Goal: Information Seeking & Learning: Find specific fact

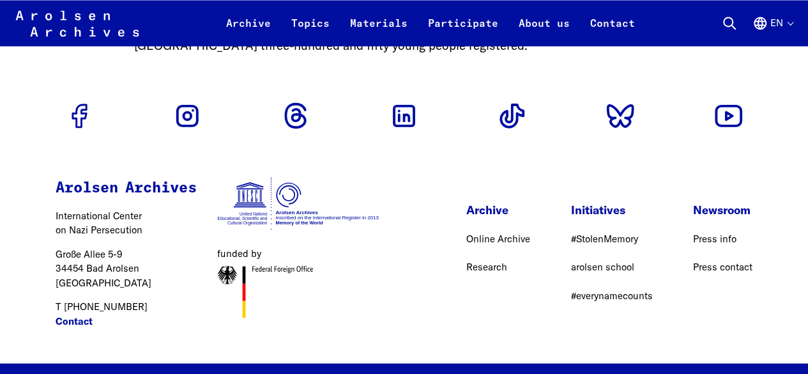
scroll to position [1245, 0]
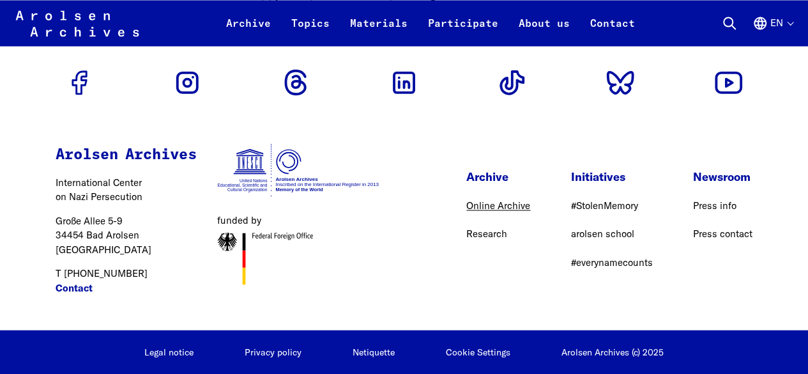
click at [466, 211] on link "Online Archive" at bounding box center [498, 205] width 64 height 12
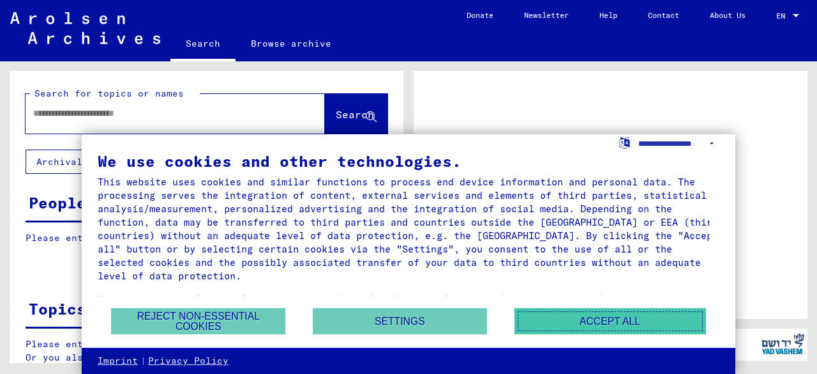
click at [579, 330] on button "Accept all" at bounding box center [611, 321] width 192 height 26
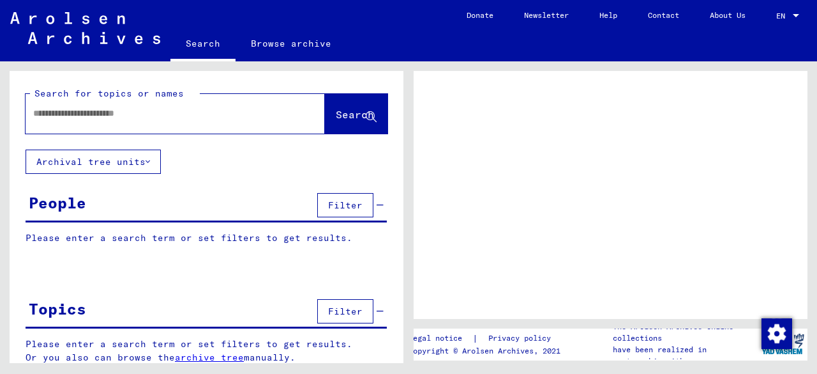
click at [158, 121] on div at bounding box center [160, 113] width 269 height 29
click at [137, 110] on input "text" at bounding box center [163, 113] width 261 height 13
type input "******"
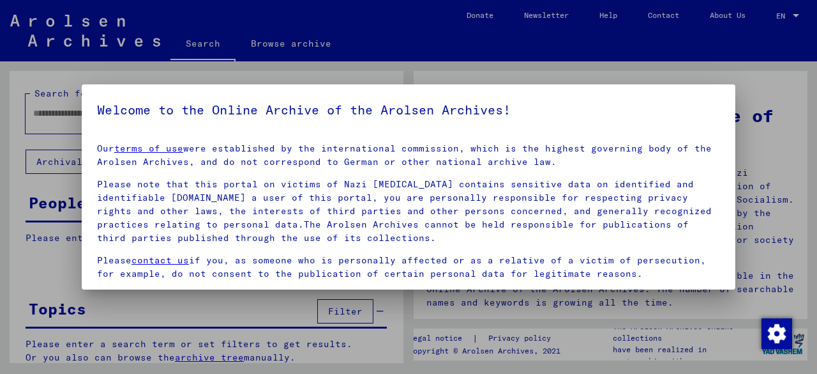
scroll to position [101, 0]
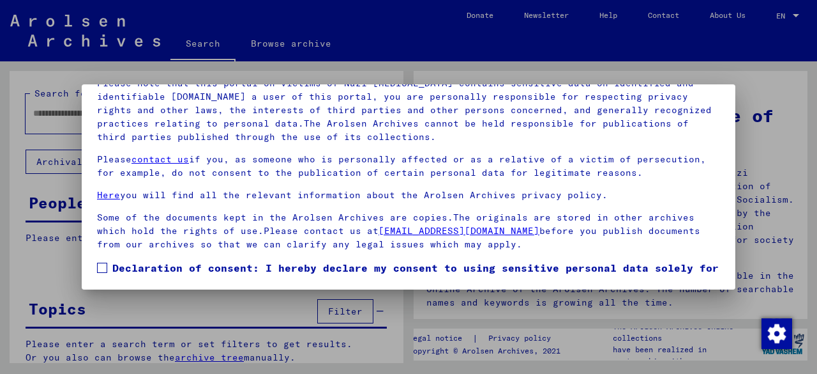
click at [109, 264] on label "Declaration of consent: I hereby declare my consent to using sensitive personal…" at bounding box center [408, 290] width 623 height 61
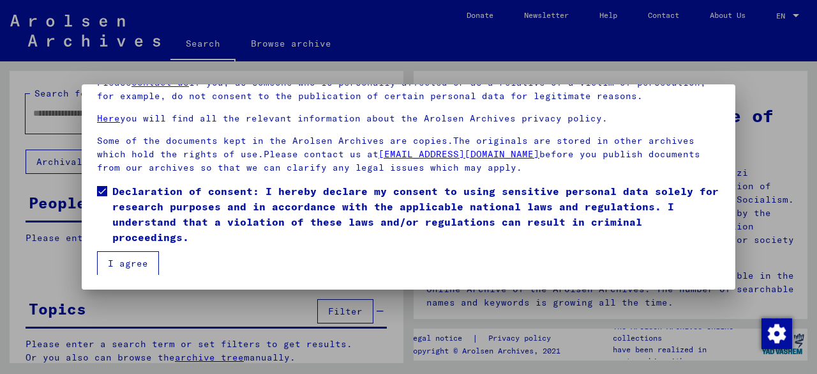
click at [126, 266] on button "I agree" at bounding box center [128, 263] width 62 height 24
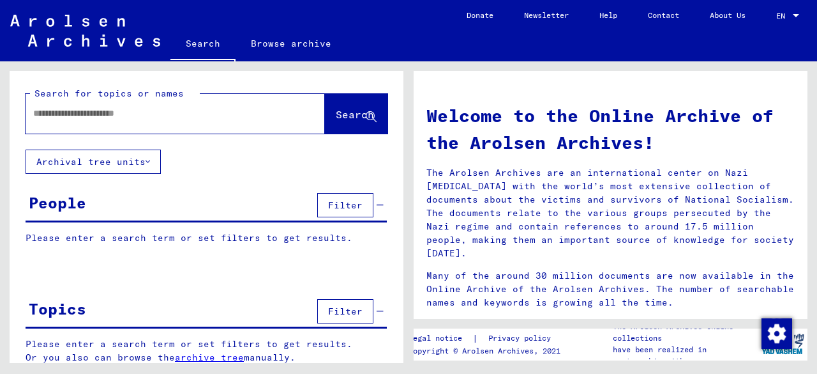
click at [203, 110] on input "text" at bounding box center [160, 113] width 254 height 13
type input "******"
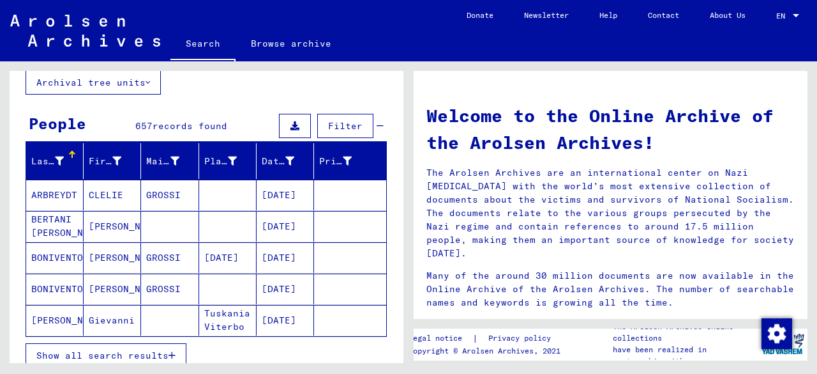
scroll to position [135, 0]
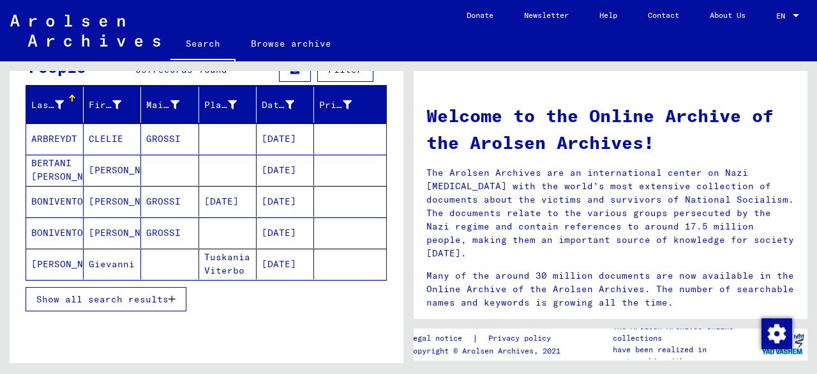
click at [125, 296] on span "Show all search results" at bounding box center [102, 298] width 132 height 11
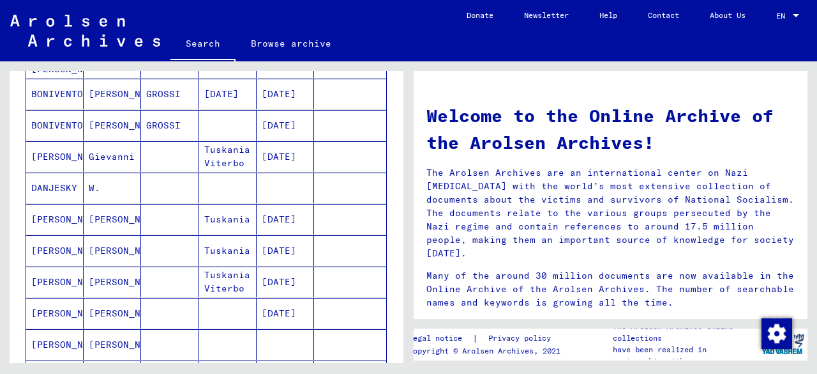
scroll to position [0, 0]
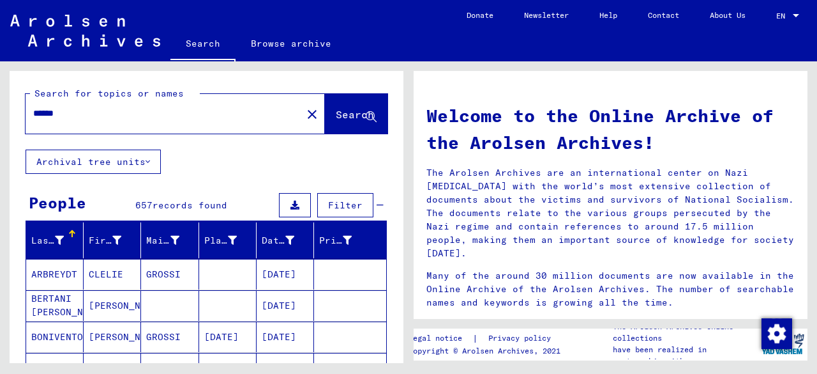
click at [87, 112] on input "******" at bounding box center [160, 113] width 254 height 13
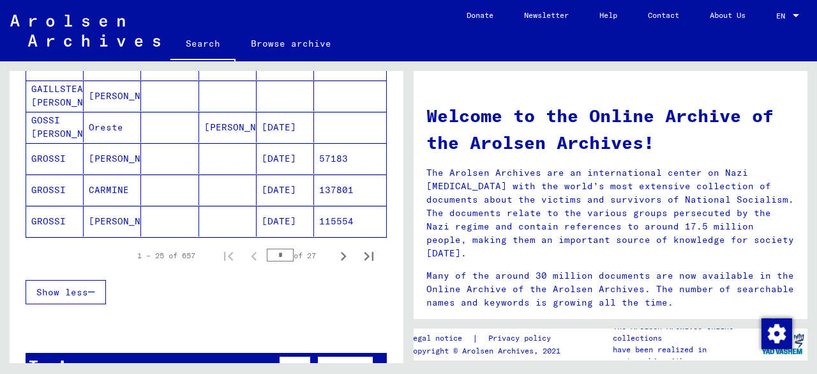
scroll to position [809, 0]
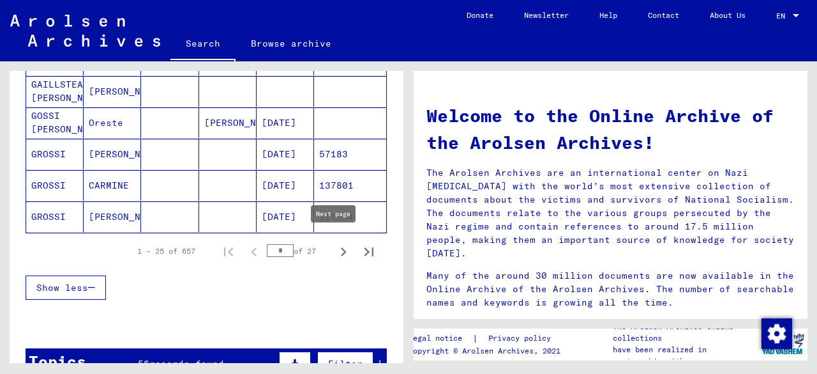
click at [335, 246] on icon "Next page" at bounding box center [344, 252] width 18 height 18
type input "*"
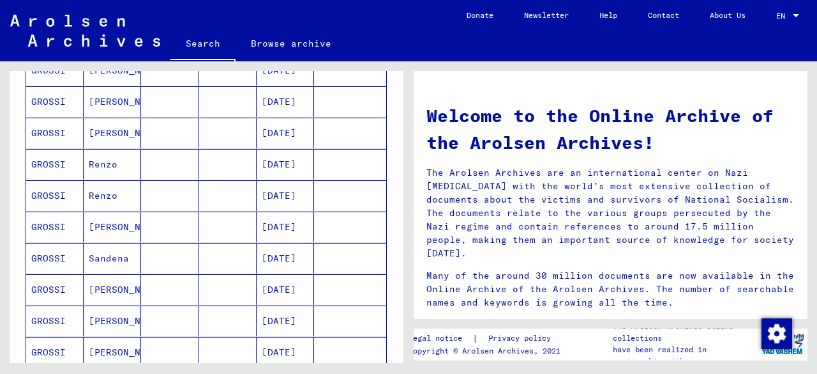
scroll to position [575, 0]
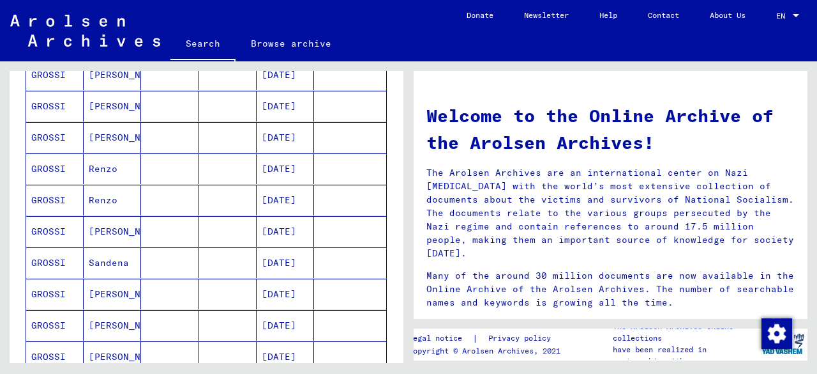
click at [49, 197] on mat-cell "GROSSI" at bounding box center [54, 200] width 57 height 31
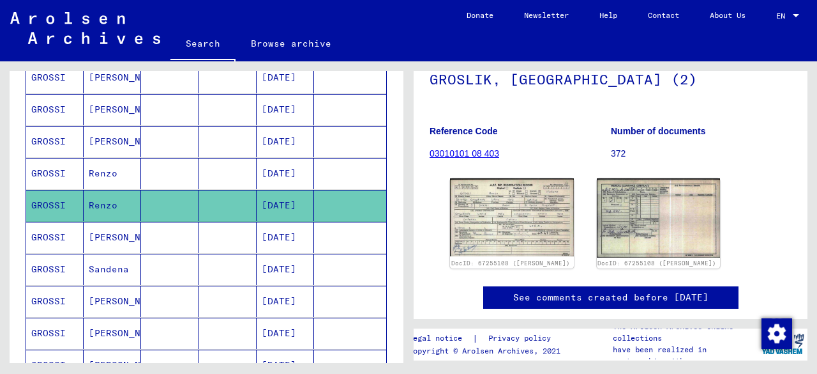
scroll to position [123, 0]
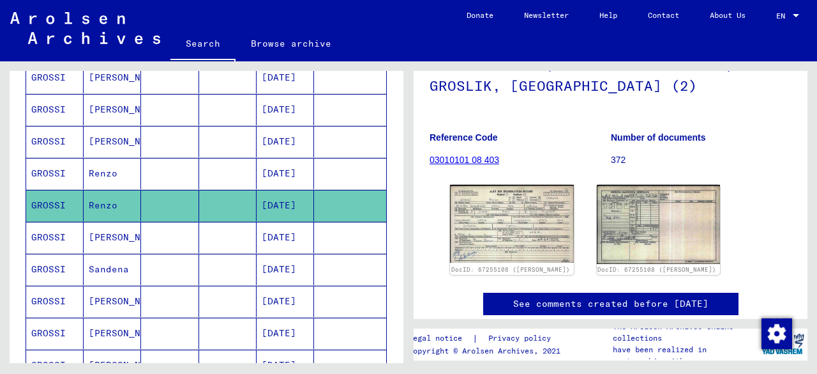
click at [473, 159] on link "03010101 08 403" at bounding box center [465, 160] width 70 height 10
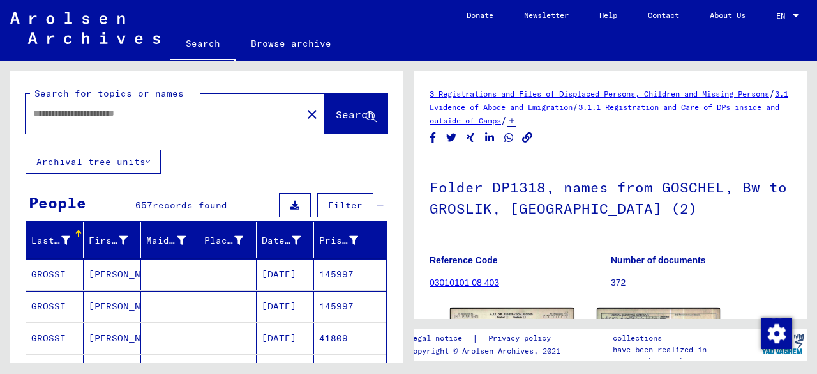
type input "********"
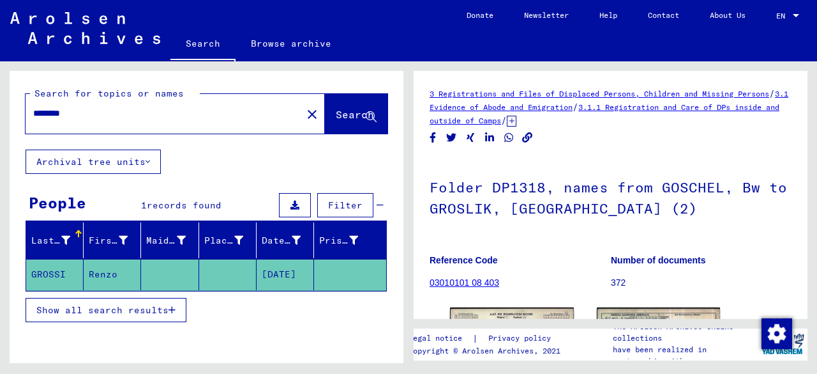
click at [257, 262] on mat-cell "09/27/1924" at bounding box center [285, 274] width 57 height 31
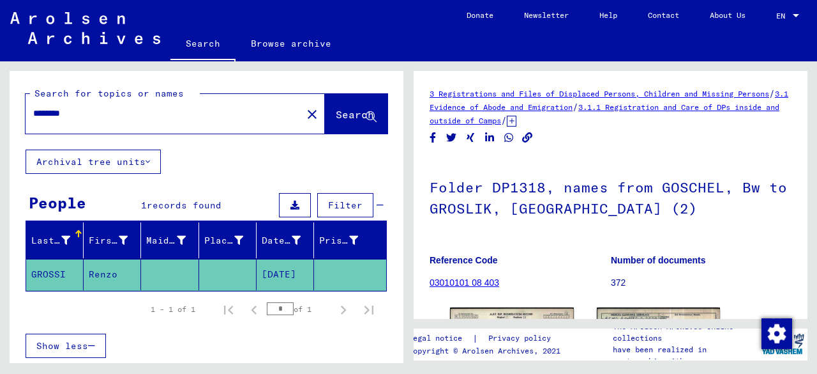
click at [55, 270] on mat-cell "GROSSI" at bounding box center [54, 274] width 57 height 31
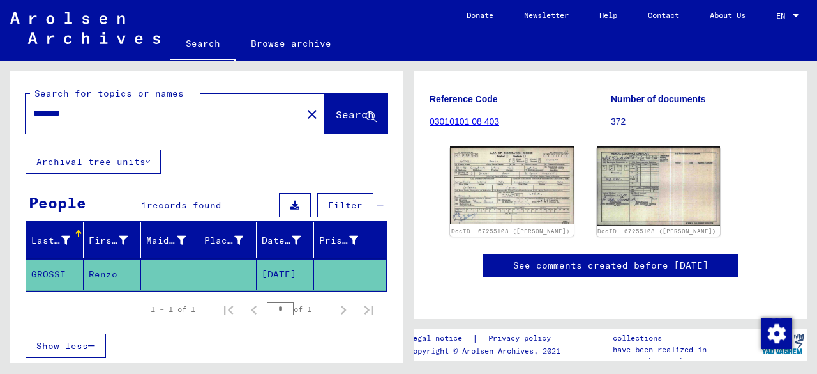
scroll to position [609, 0]
click at [102, 273] on mat-cell "Renzo" at bounding box center [112, 274] width 57 height 31
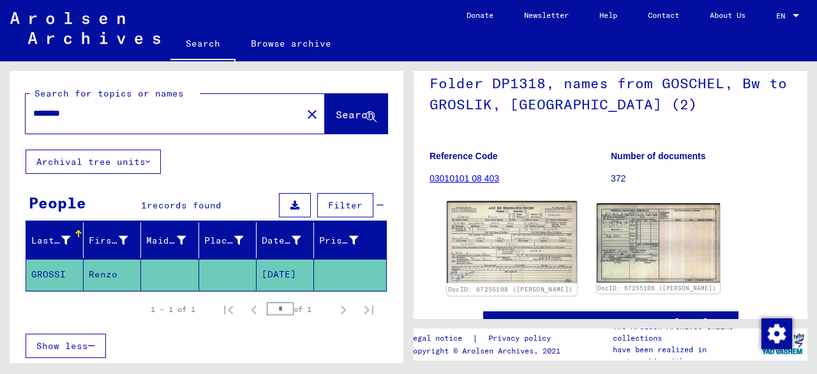
click at [526, 232] on img at bounding box center [512, 242] width 130 height 82
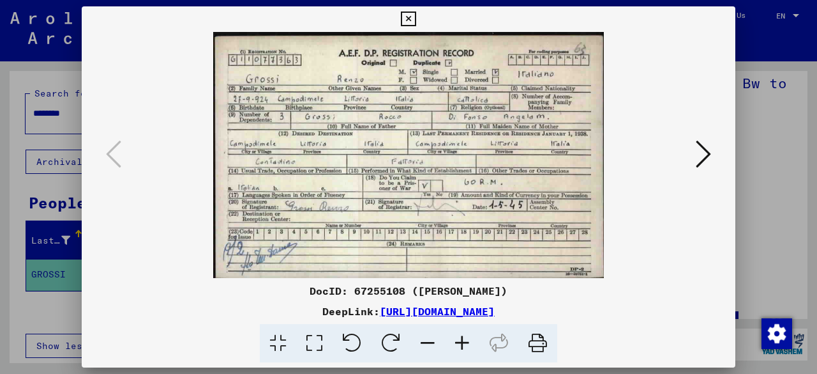
click at [699, 162] on icon at bounding box center [703, 154] width 15 height 31
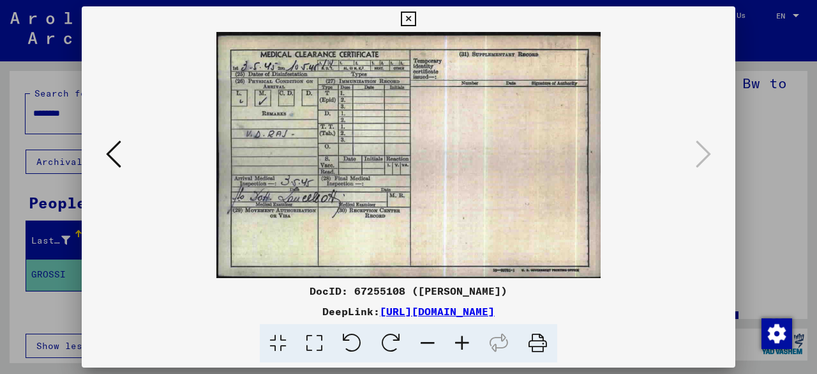
click at [410, 14] on icon at bounding box center [408, 18] width 15 height 15
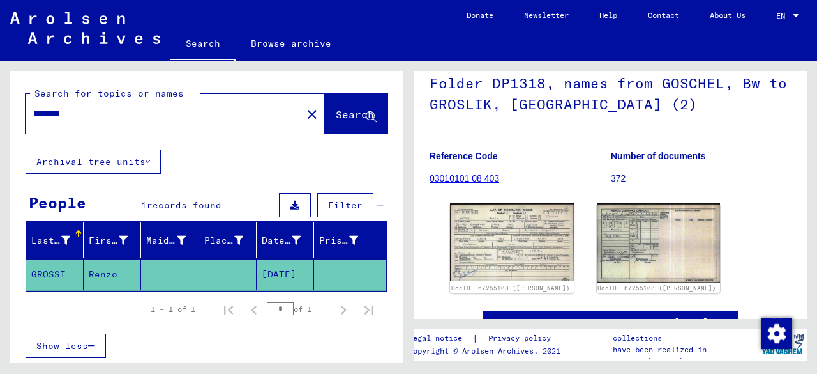
click at [464, 179] on link "03010101 08 403" at bounding box center [465, 178] width 70 height 10
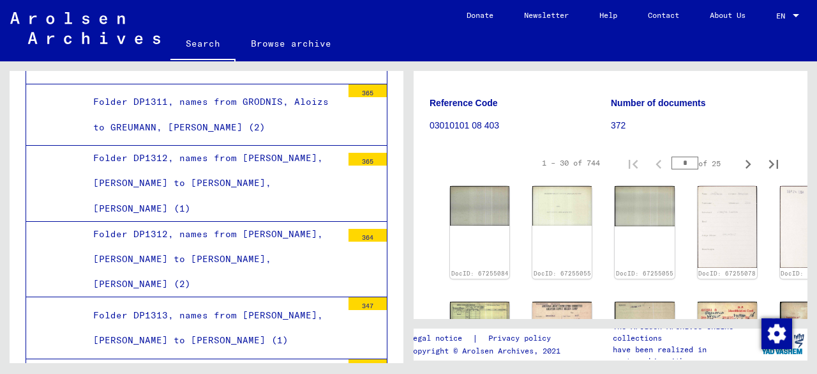
scroll to position [172, 0]
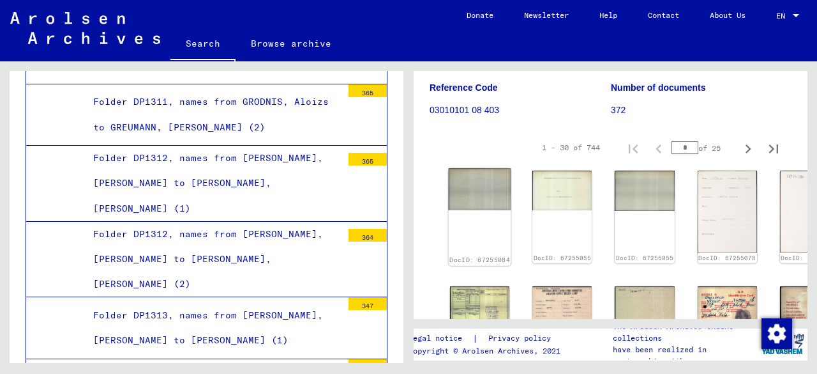
click at [455, 224] on div "DocID: 67255084" at bounding box center [480, 217] width 63 height 97
click at [462, 201] on div "DocID: 67255084" at bounding box center [480, 217] width 63 height 97
click at [466, 256] on link "DocID: 67255084" at bounding box center [480, 260] width 61 height 8
